Goal: Information Seeking & Learning: Learn about a topic

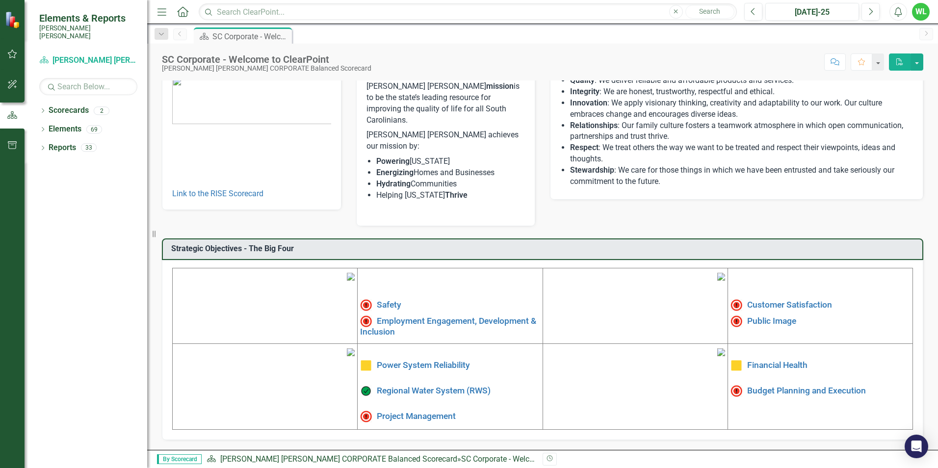
scroll to position [148, 0]
click at [392, 300] on link "Safety" at bounding box center [389, 305] width 25 height 10
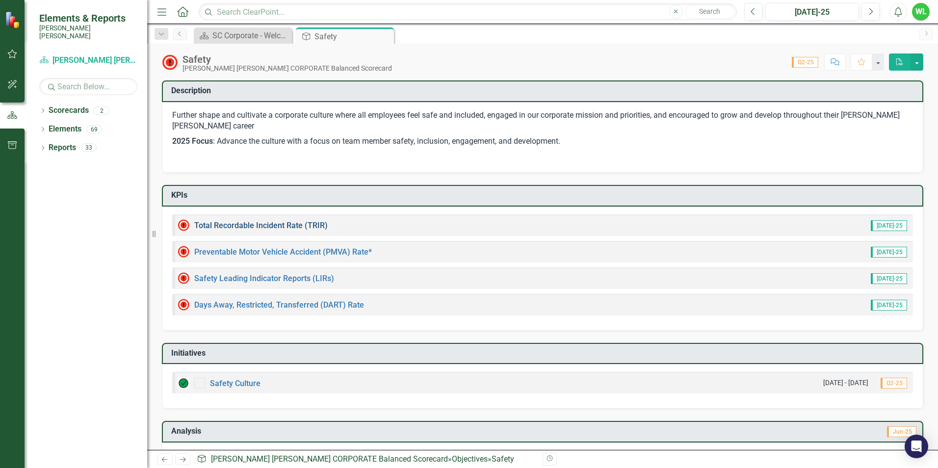
click at [224, 225] on link "Total Recordable Incident Rate (TRIR)" at bounding box center [260, 225] width 133 height 9
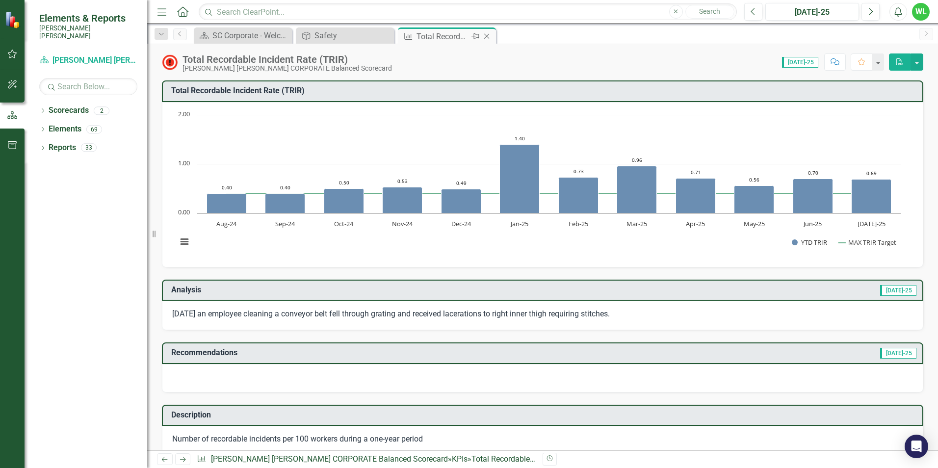
click at [485, 33] on icon "Close" at bounding box center [487, 36] width 10 height 8
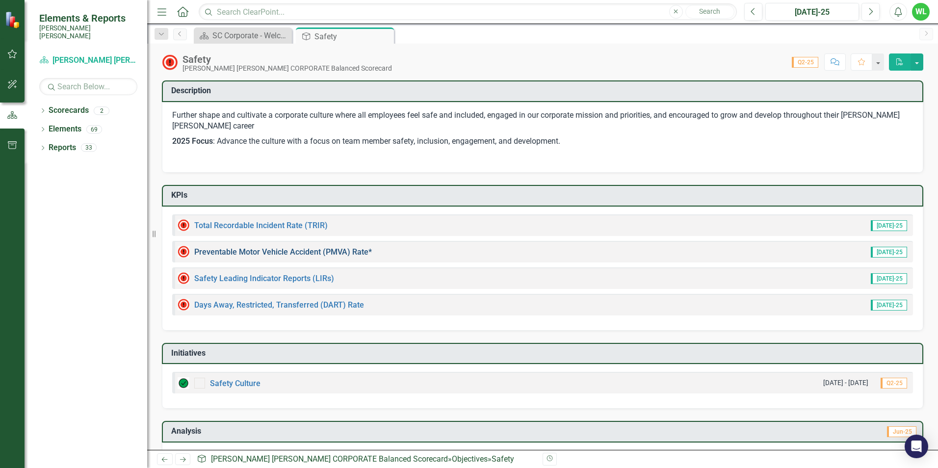
click at [315, 250] on link "Preventable Motor Vehicle Accident (PMVA) Rate*" at bounding box center [283, 251] width 178 height 9
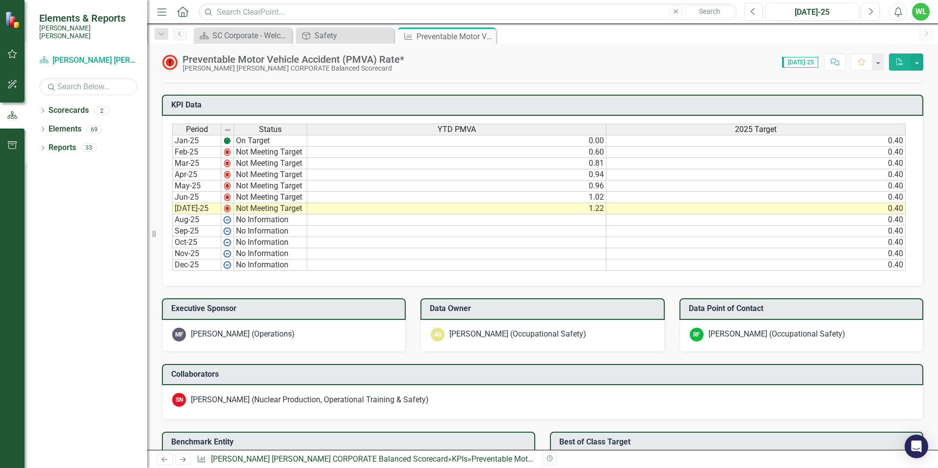
scroll to position [589, 0]
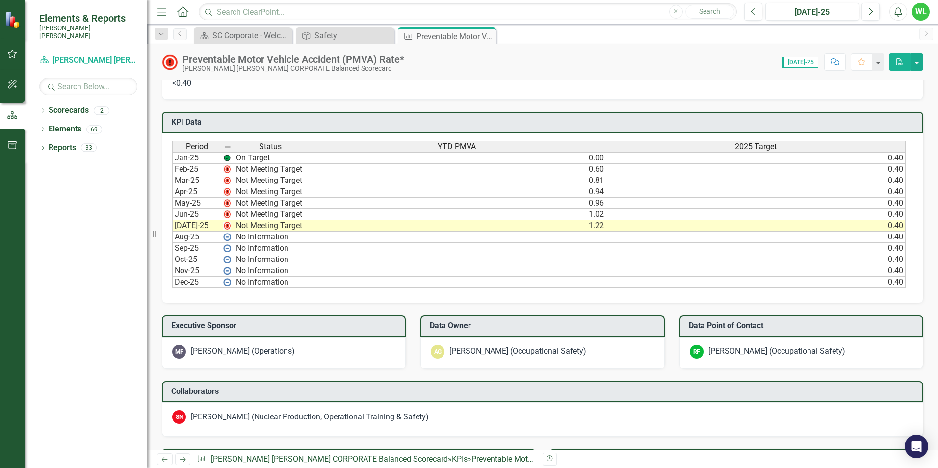
click at [208, 145] on div "Period" at bounding box center [197, 146] width 48 height 11
click at [311, 300] on div "Period Status YTD PMVA 2025 Target Jan-25 On Target 0.00 0.40 Feb-25 Not Meetin…" at bounding box center [543, 218] width 762 height 170
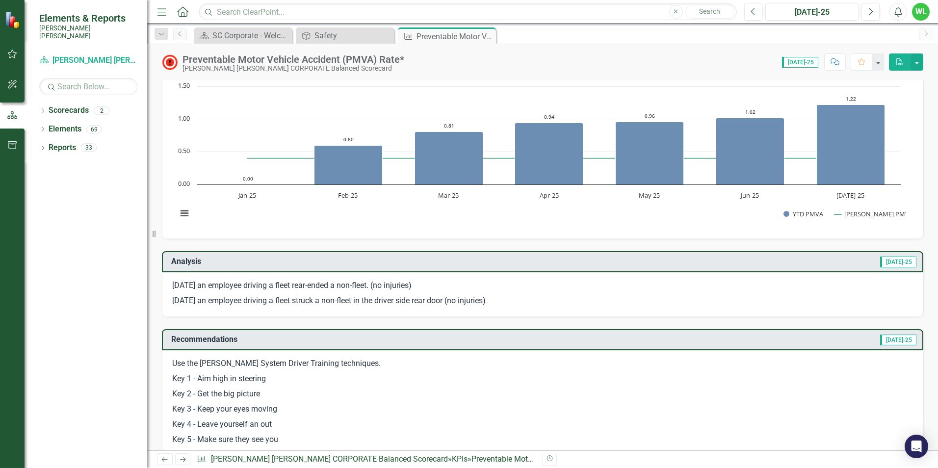
scroll to position [0, 0]
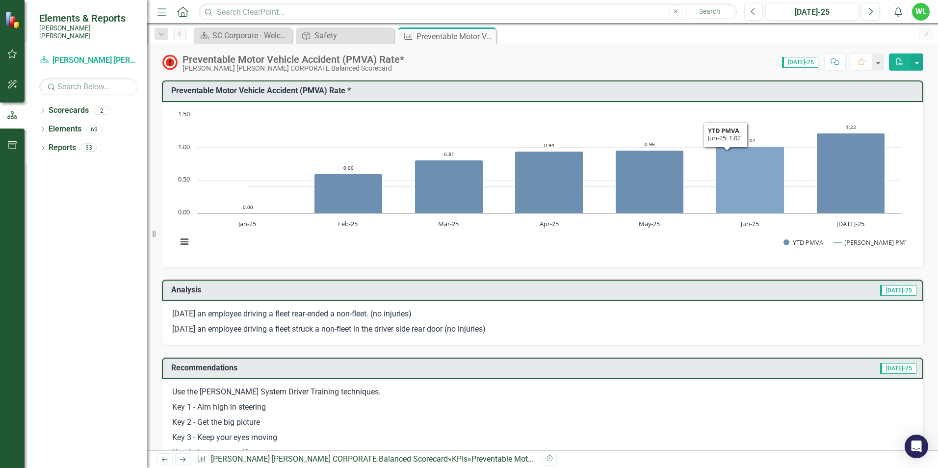
click at [761, 175] on icon "Jun-25, 1.02. YTD PMVA." at bounding box center [750, 179] width 68 height 67
click at [748, 203] on icon "Jun-25, 1.02. YTD PMVA." at bounding box center [750, 179] width 68 height 67
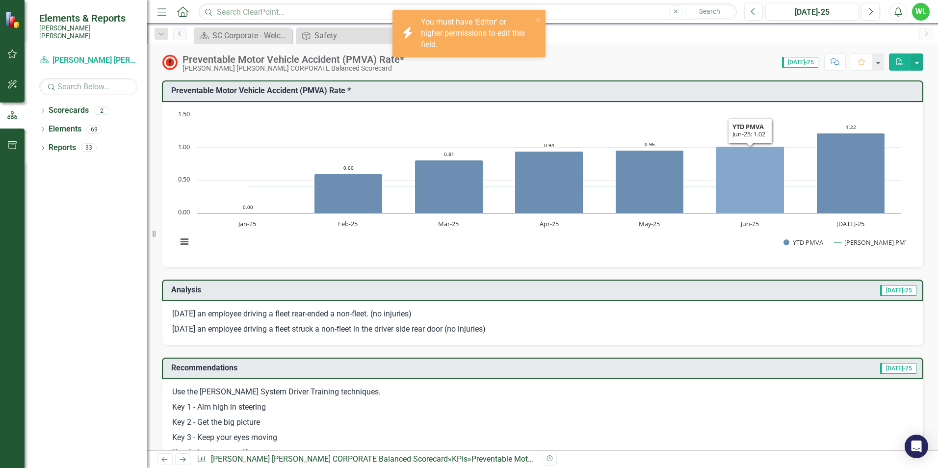
click at [748, 203] on icon "Jun-25, 1.02. YTD PMVA." at bounding box center [750, 179] width 68 height 67
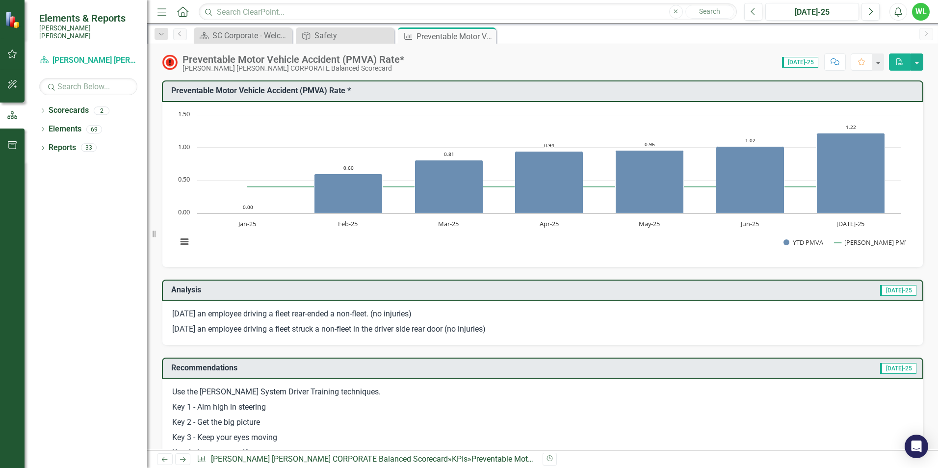
click at [0, 0] on icon "Close" at bounding box center [0, 0] width 0 height 0
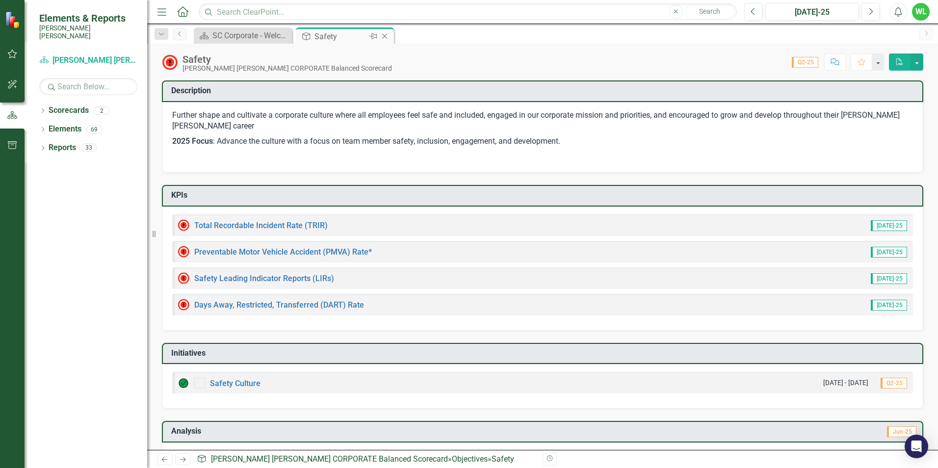
click at [389, 37] on icon "Close" at bounding box center [385, 36] width 10 height 8
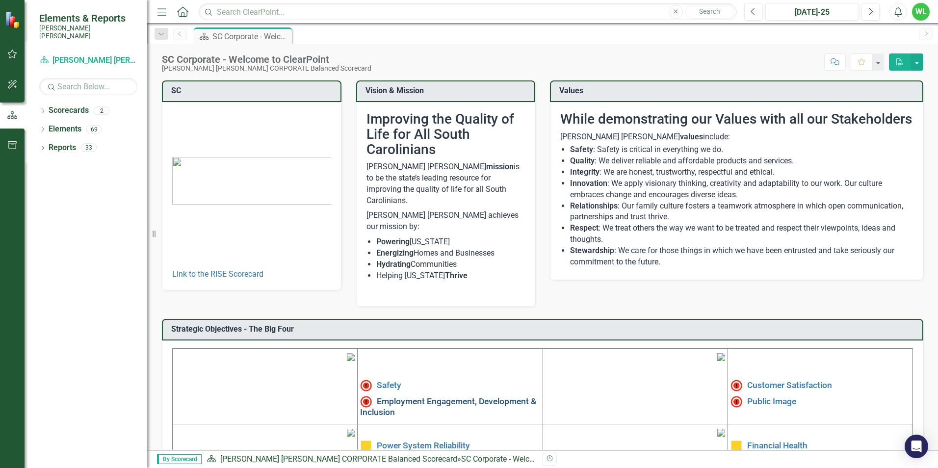
click at [427, 396] on link "Employment Engagement, Development & Inclusion" at bounding box center [448, 406] width 176 height 21
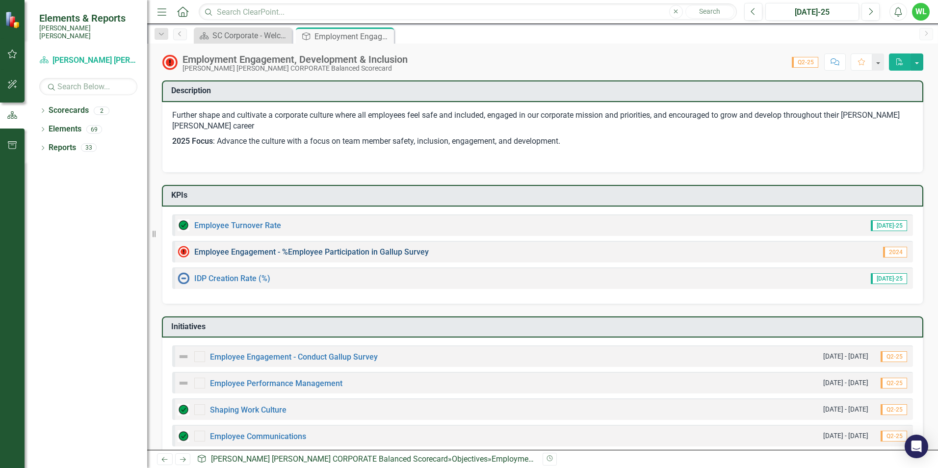
click at [261, 249] on link "Employee Engagement - %Employee Participation in Gallup Survey​" at bounding box center [311, 251] width 235 height 9
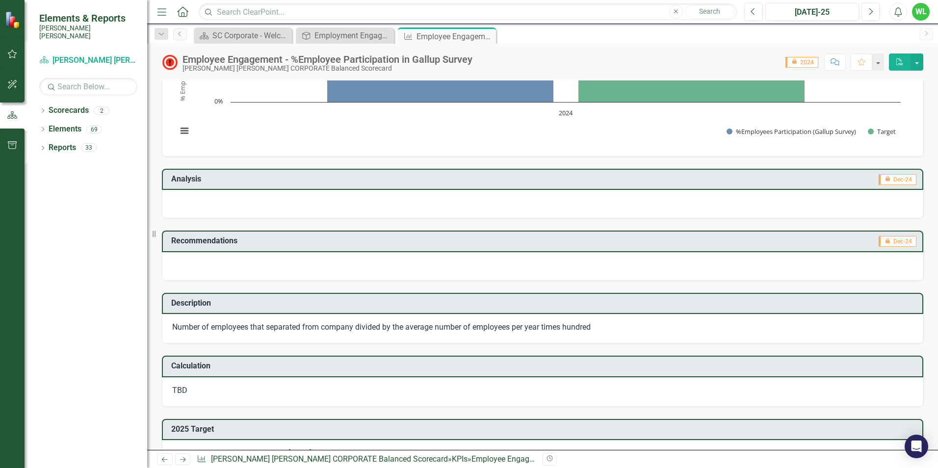
scroll to position [147, 0]
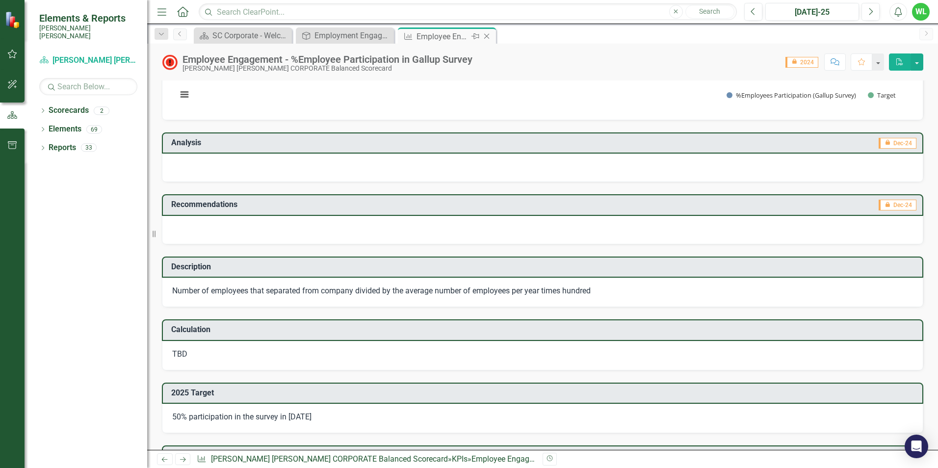
click at [491, 35] on icon "Close" at bounding box center [487, 36] width 10 height 8
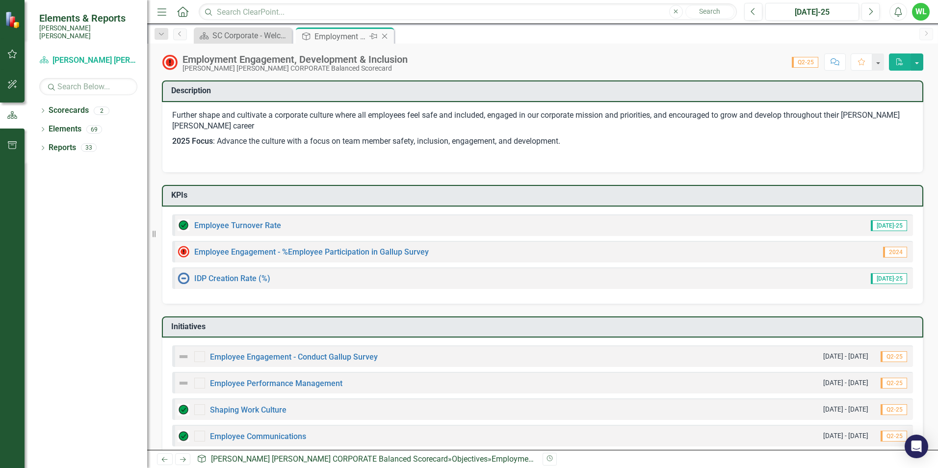
click at [384, 36] on icon "Close" at bounding box center [385, 36] width 10 height 8
